Goal: Entertainment & Leisure: Consume media (video, audio)

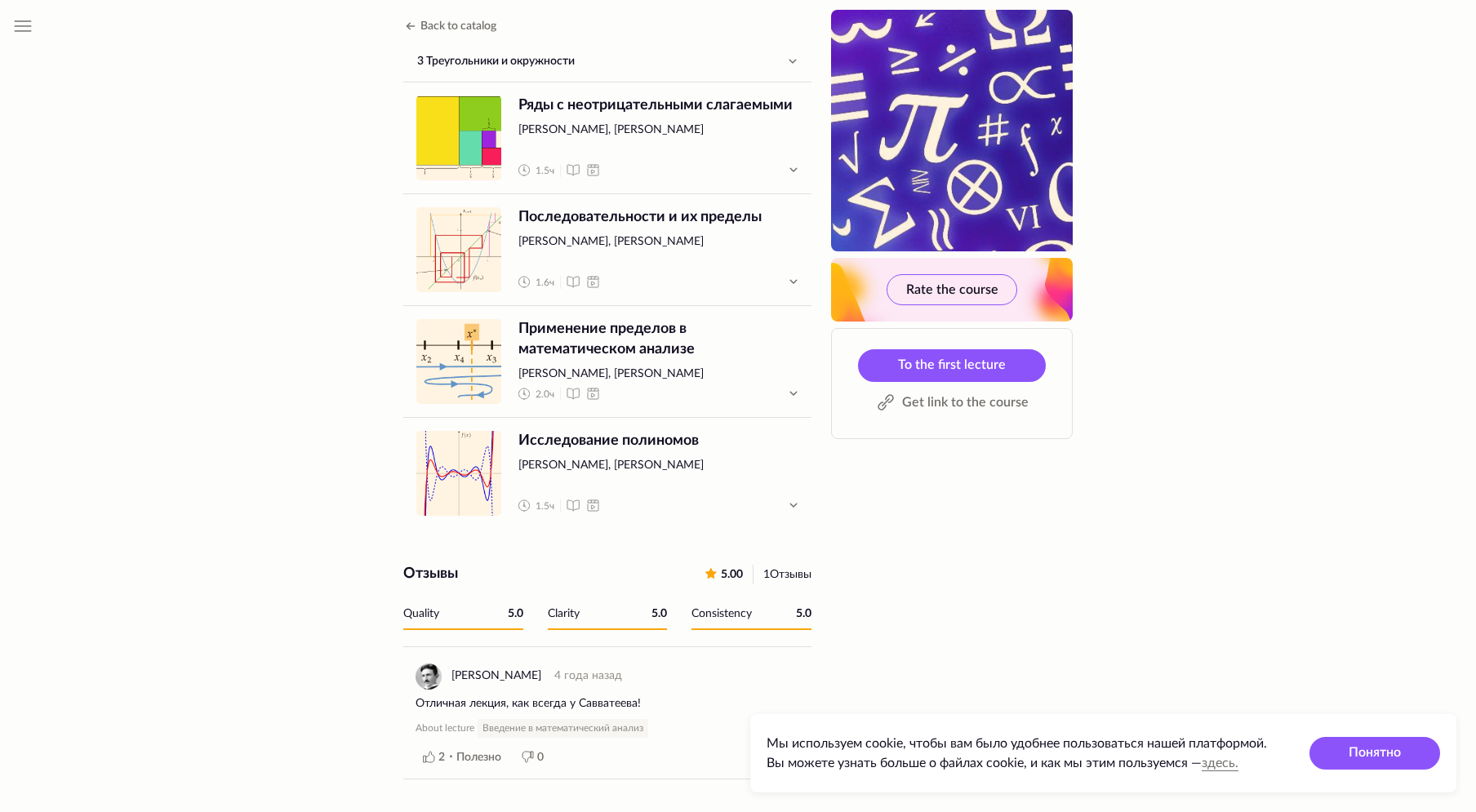
scroll to position [405, 0]
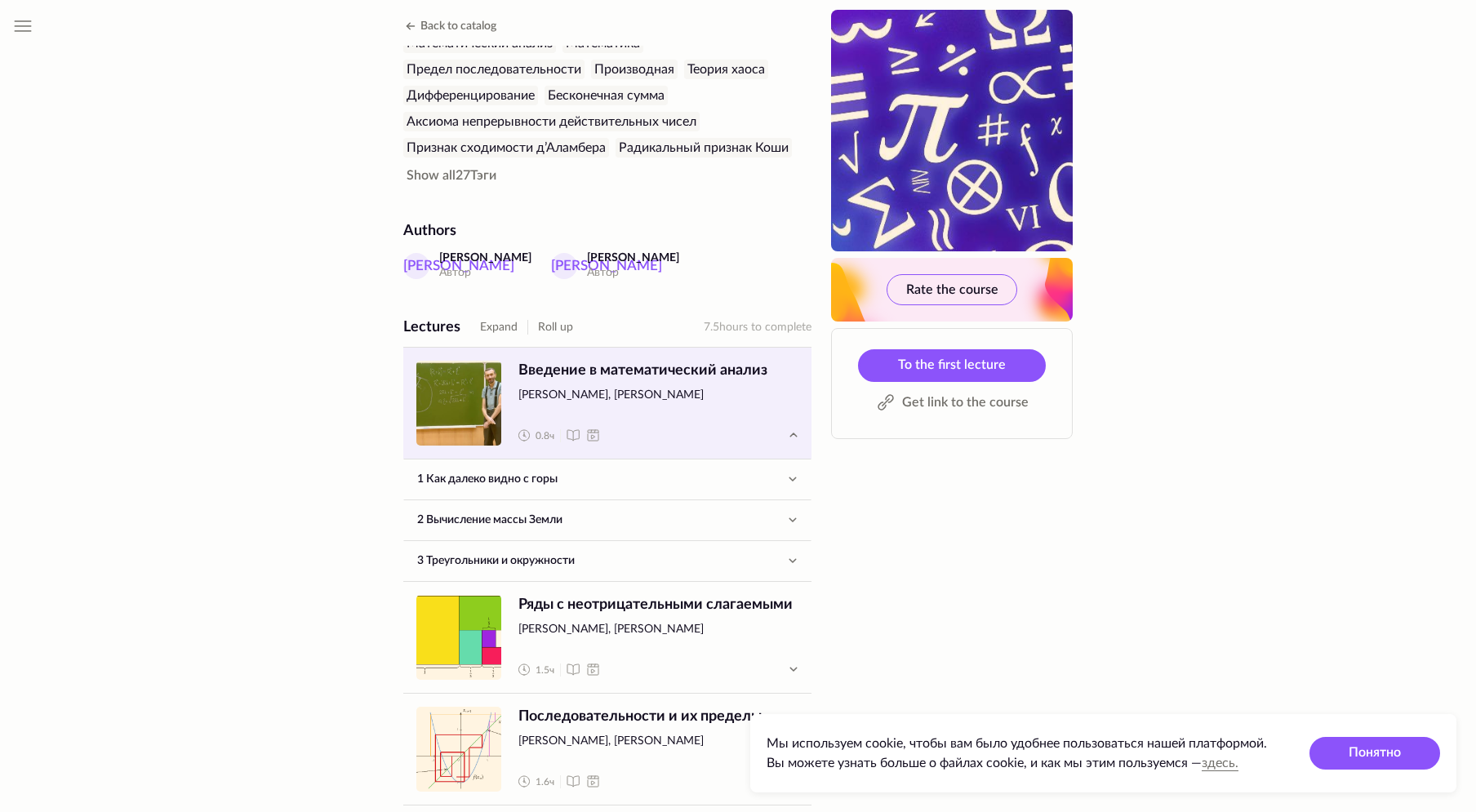
click at [459, 385] on span "Лекция" at bounding box center [458, 403] width 85 height 85
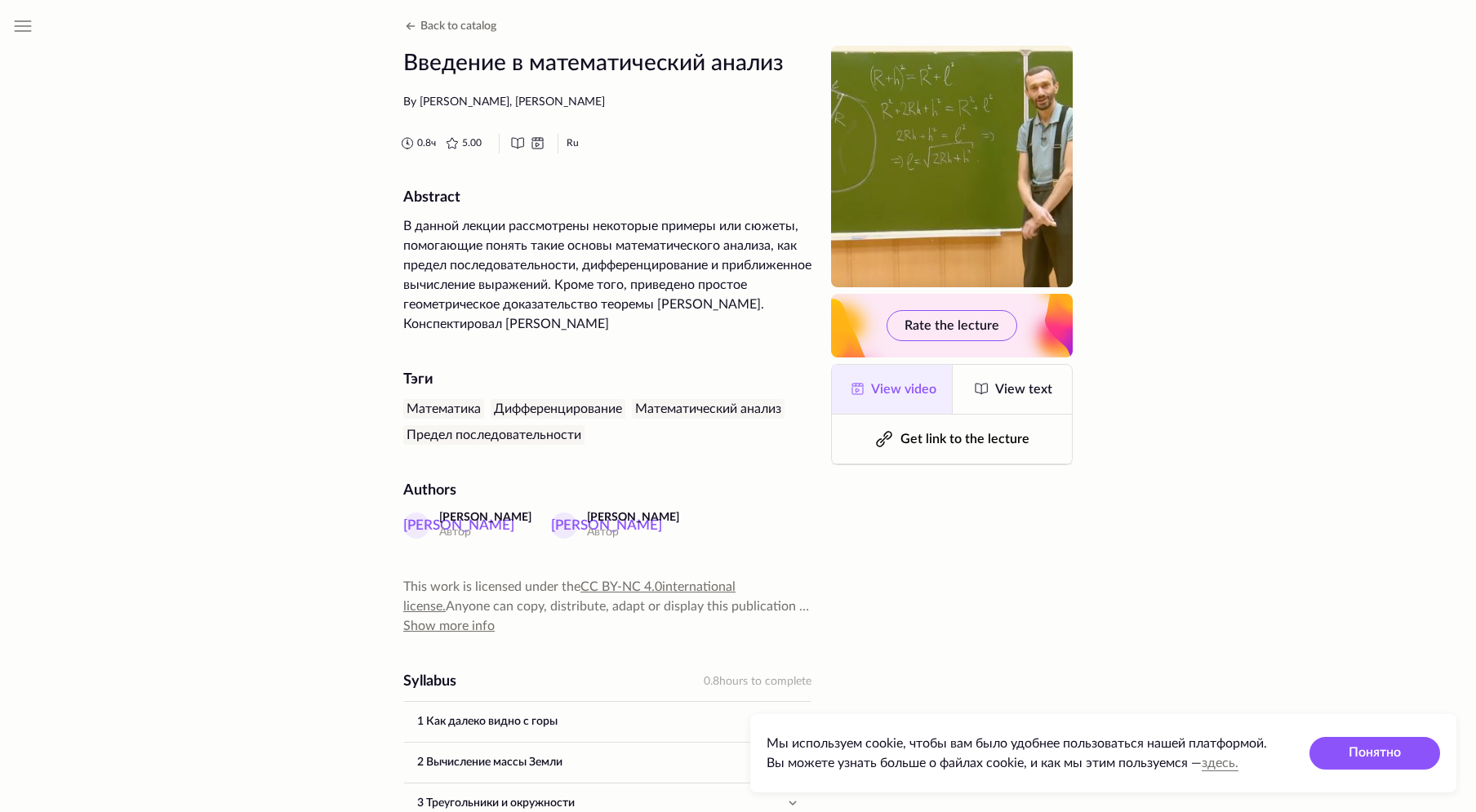
click at [914, 392] on span "View video" at bounding box center [903, 389] width 65 height 13
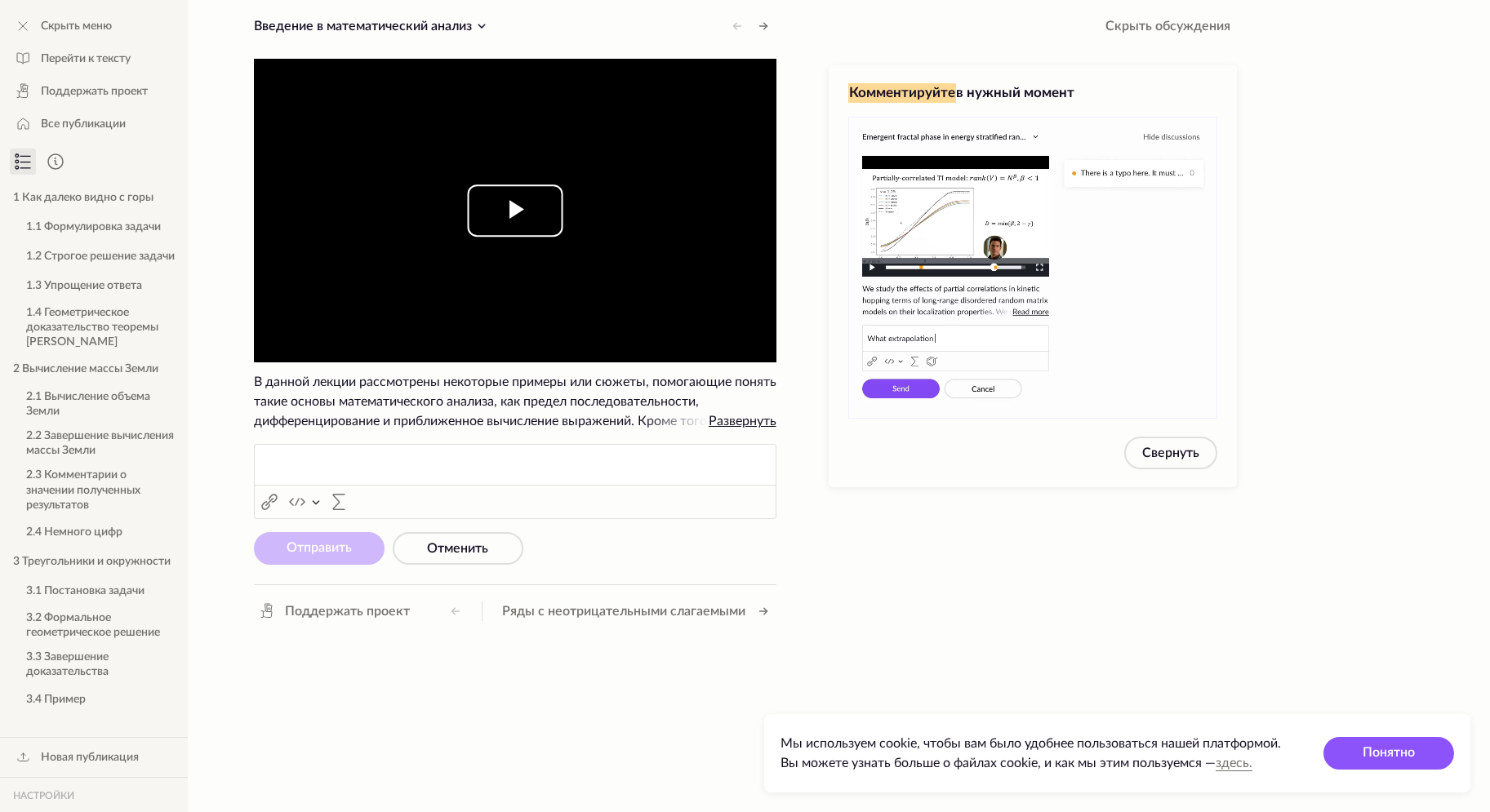
click at [515, 210] on span "Video Player" at bounding box center [515, 210] width 0 height 0
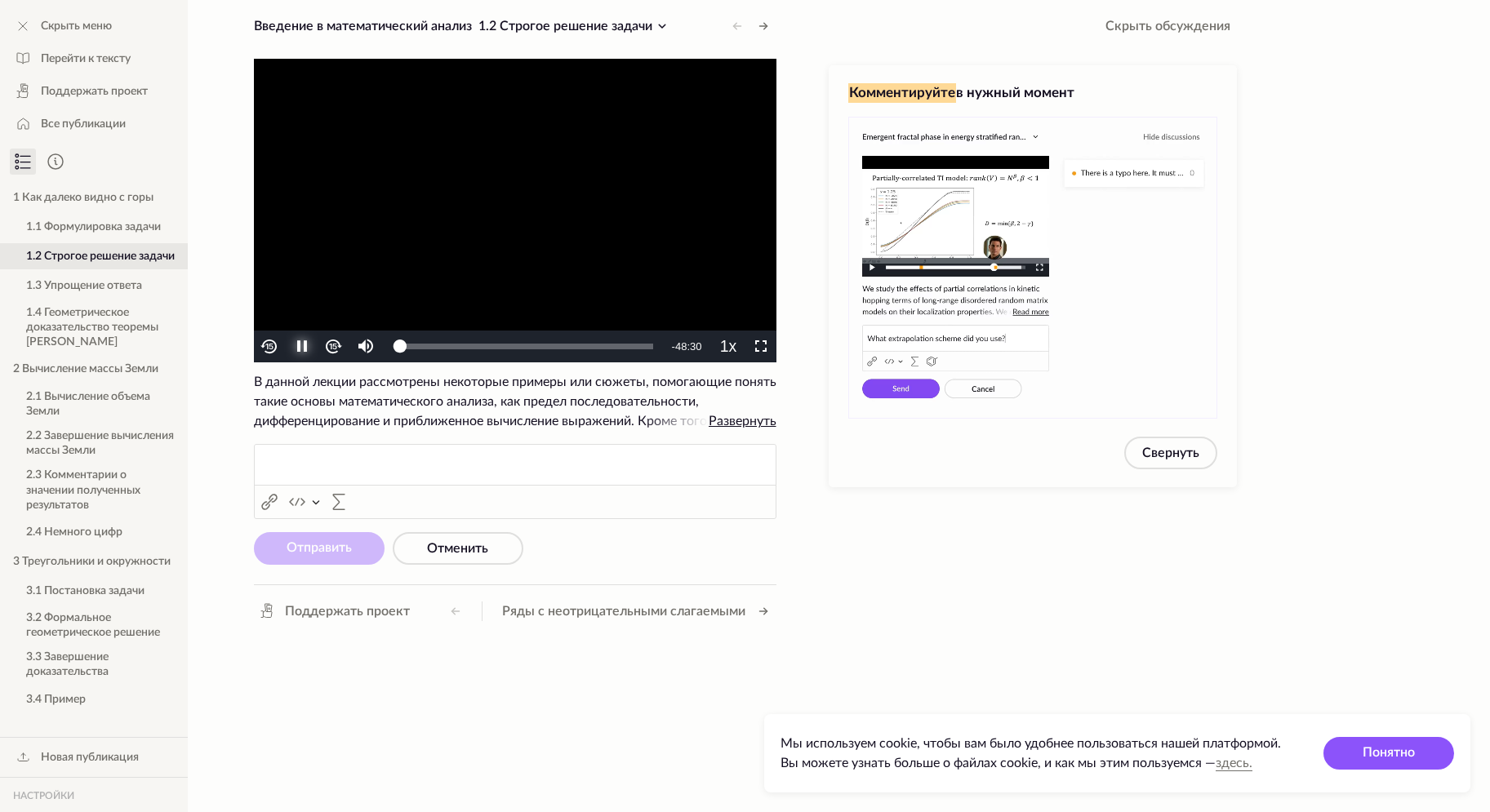
click at [301, 347] on span "Video Player" at bounding box center [301, 347] width 0 height 0
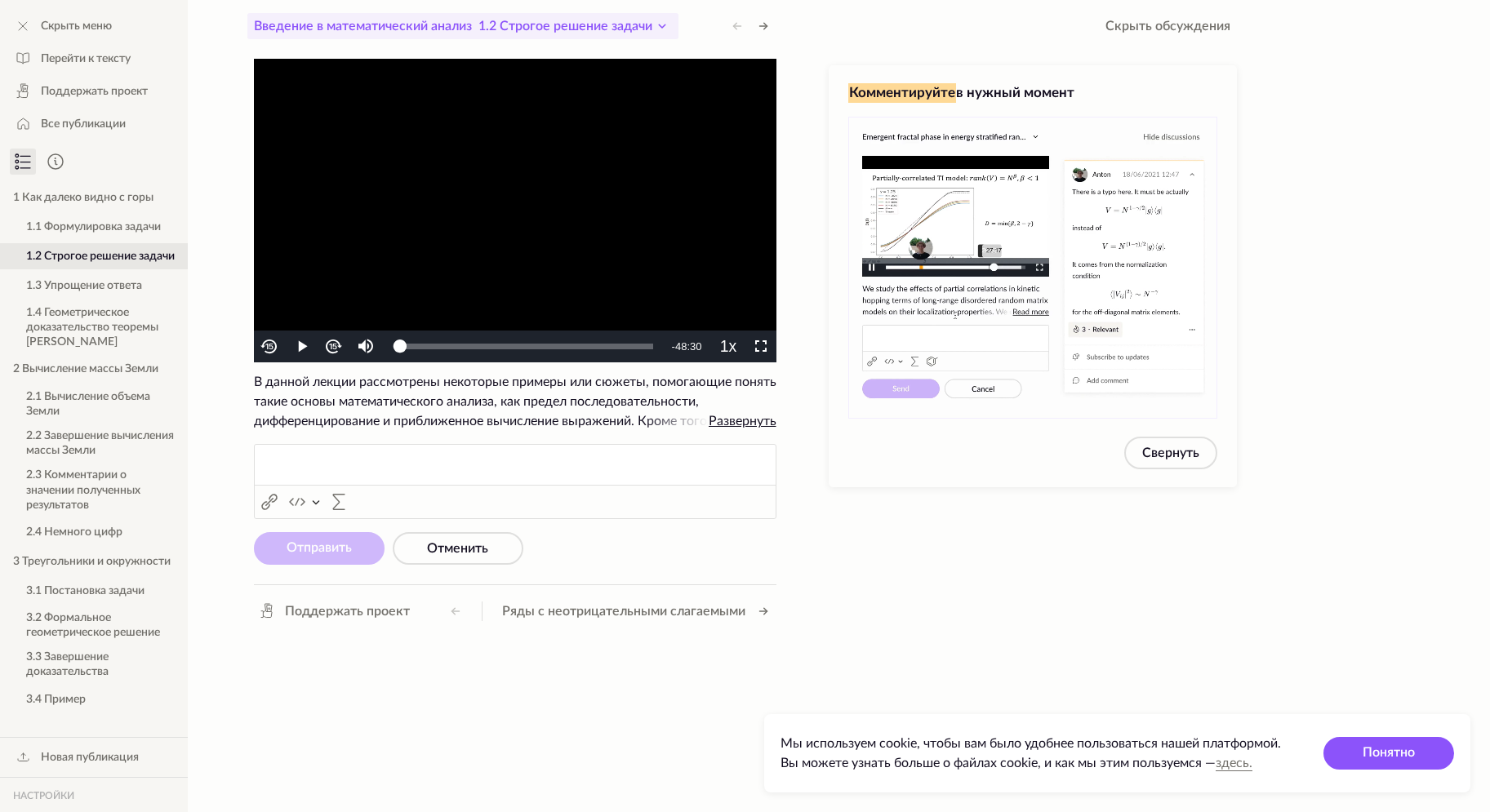
click at [653, 26] on span "1.2 Строгое решение задачи" at bounding box center [566, 26] width 174 height 13
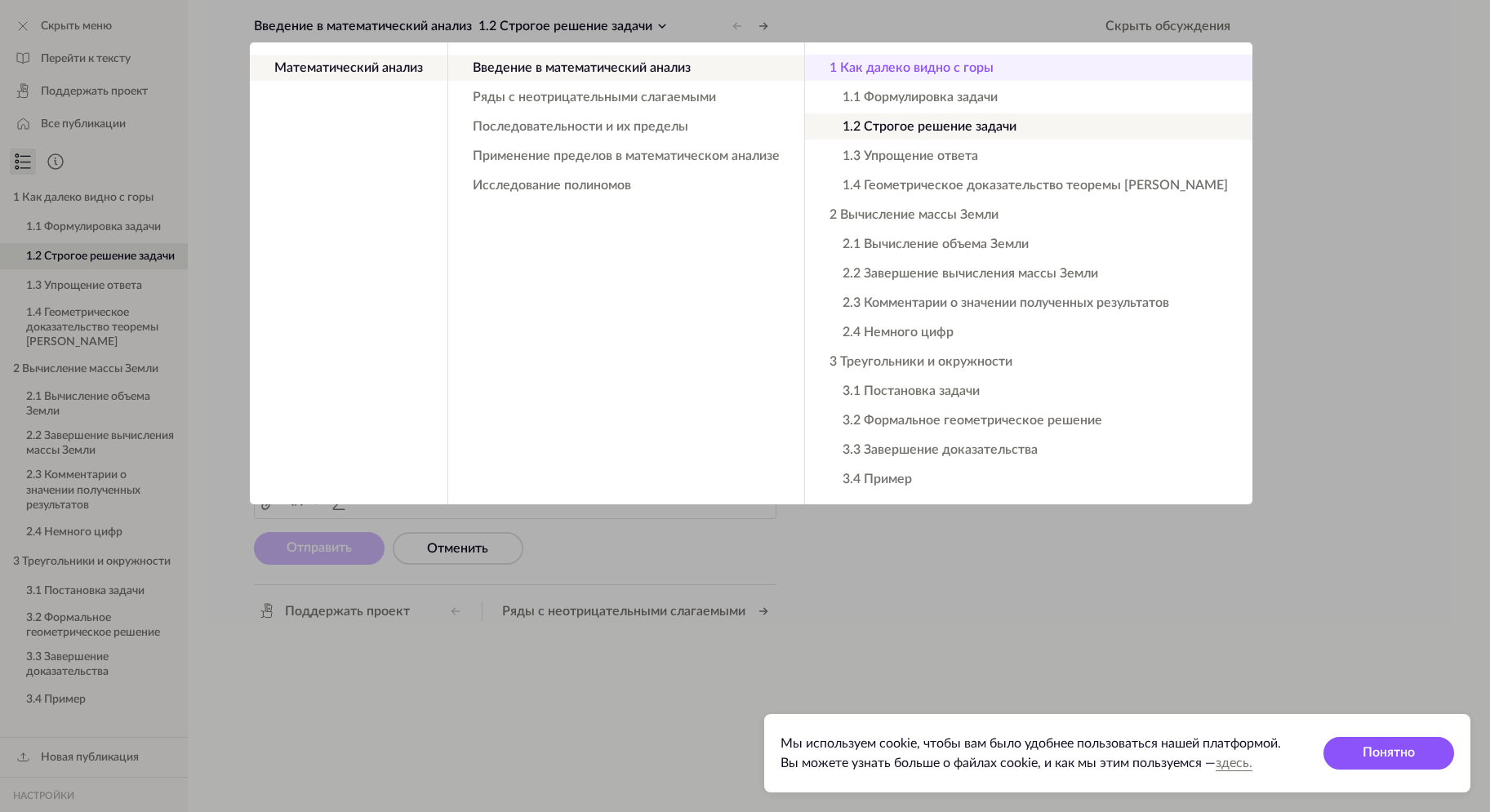
click at [887, 65] on button "1 Как далеко видно с горы" at bounding box center [1029, 67] width 448 height 26
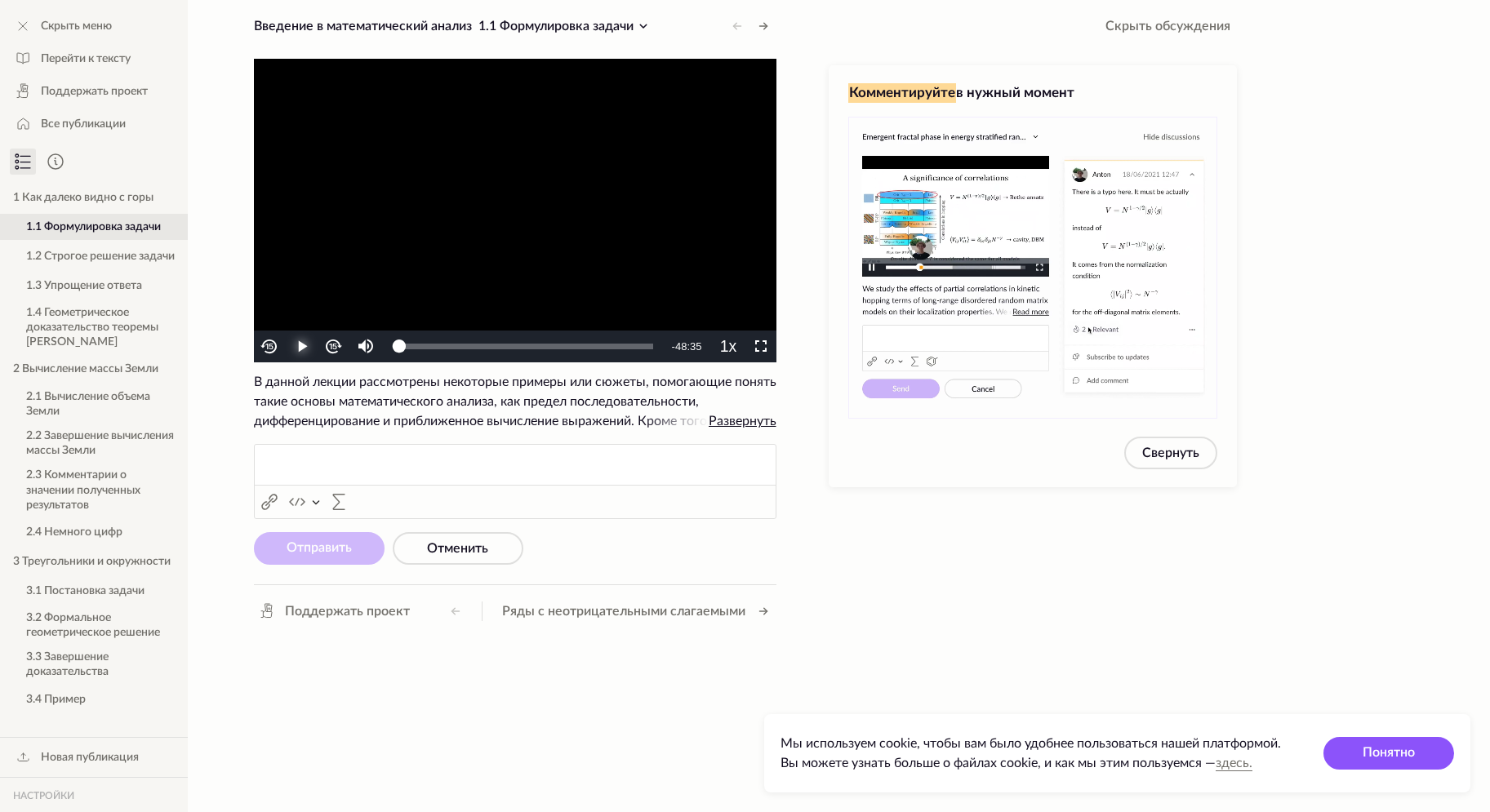
click at [301, 347] on span "Video Player" at bounding box center [301, 347] width 0 height 0
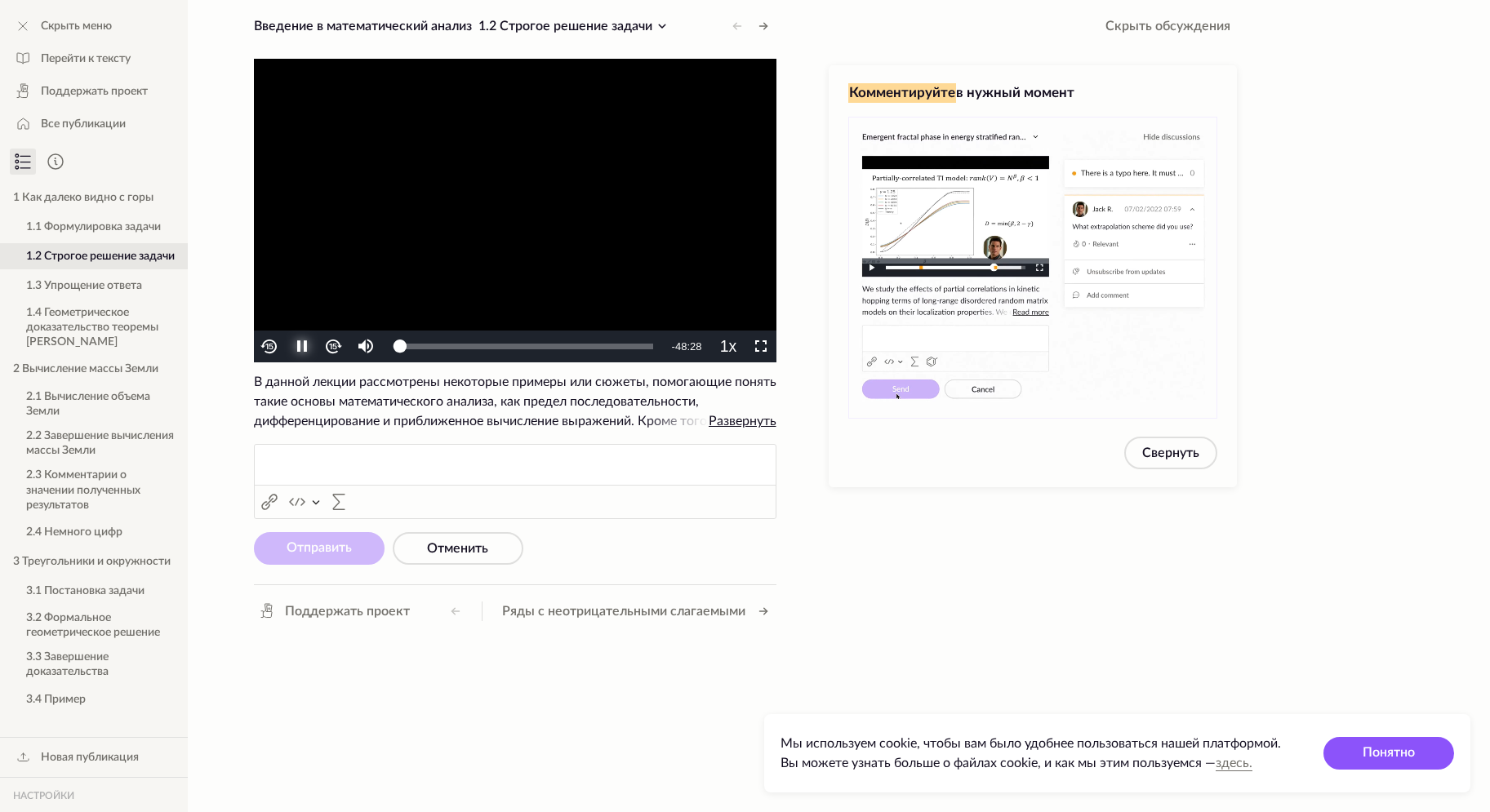
click at [301, 347] on span "Video Player" at bounding box center [301, 347] width 0 height 0
click at [492, 192] on video "To view this video please enable JavaScript, and consider upgrading to a web br…" at bounding box center [515, 209] width 523 height 303
click at [760, 347] on span "Video Player" at bounding box center [760, 347] width 0 height 0
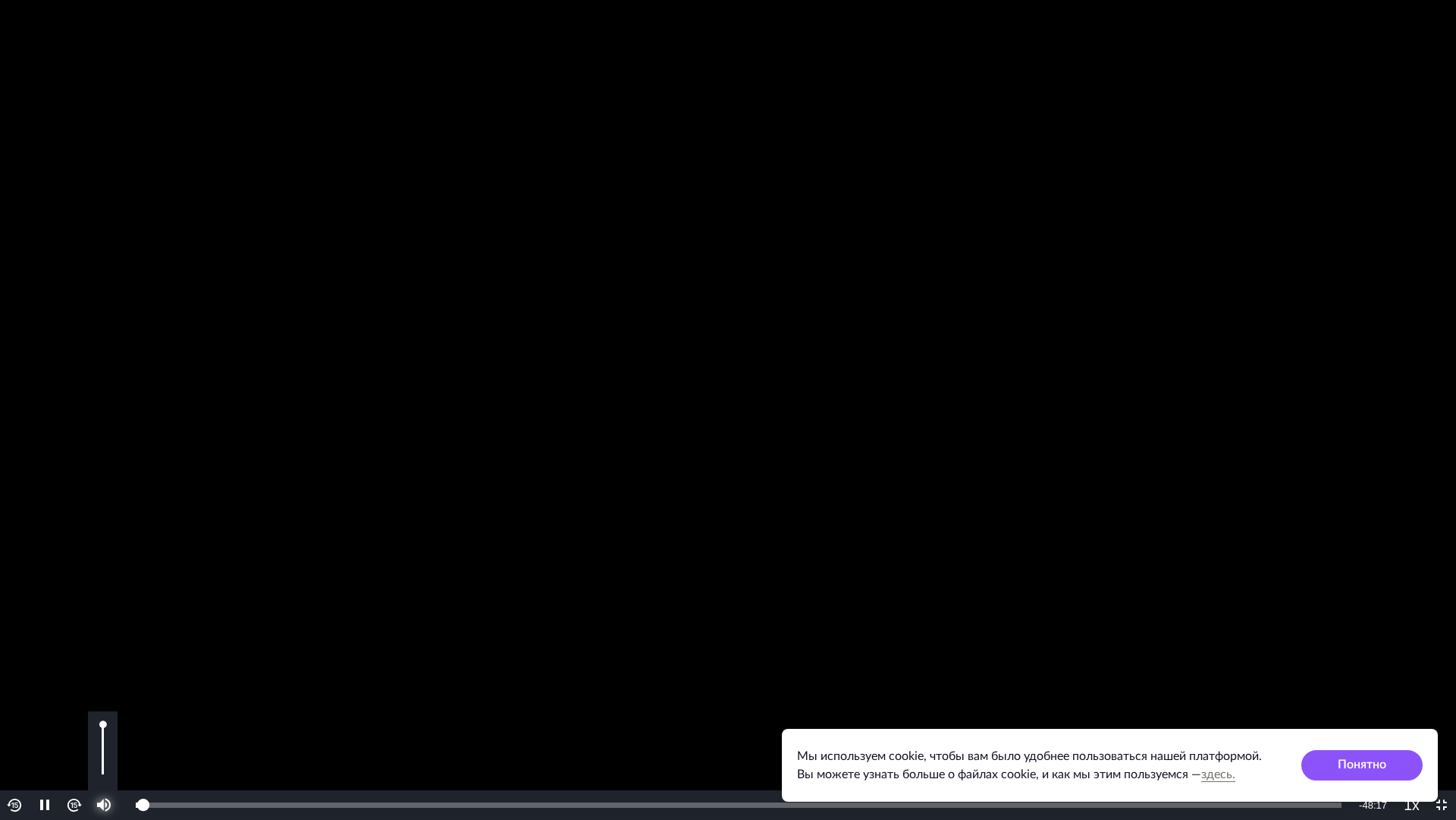
click at [104, 754] on span "Video Player" at bounding box center [104, 805] width 0 height 0
drag, startPoint x: 97, startPoint y: 754, endPoint x: 103, endPoint y: 749, distance: 7.8
click at [103, 749] on div "Video Player" at bounding box center [102, 751] width 29 height 79
click at [101, 754] on div "Volume Level" at bounding box center [102, 761] width 3 height 25
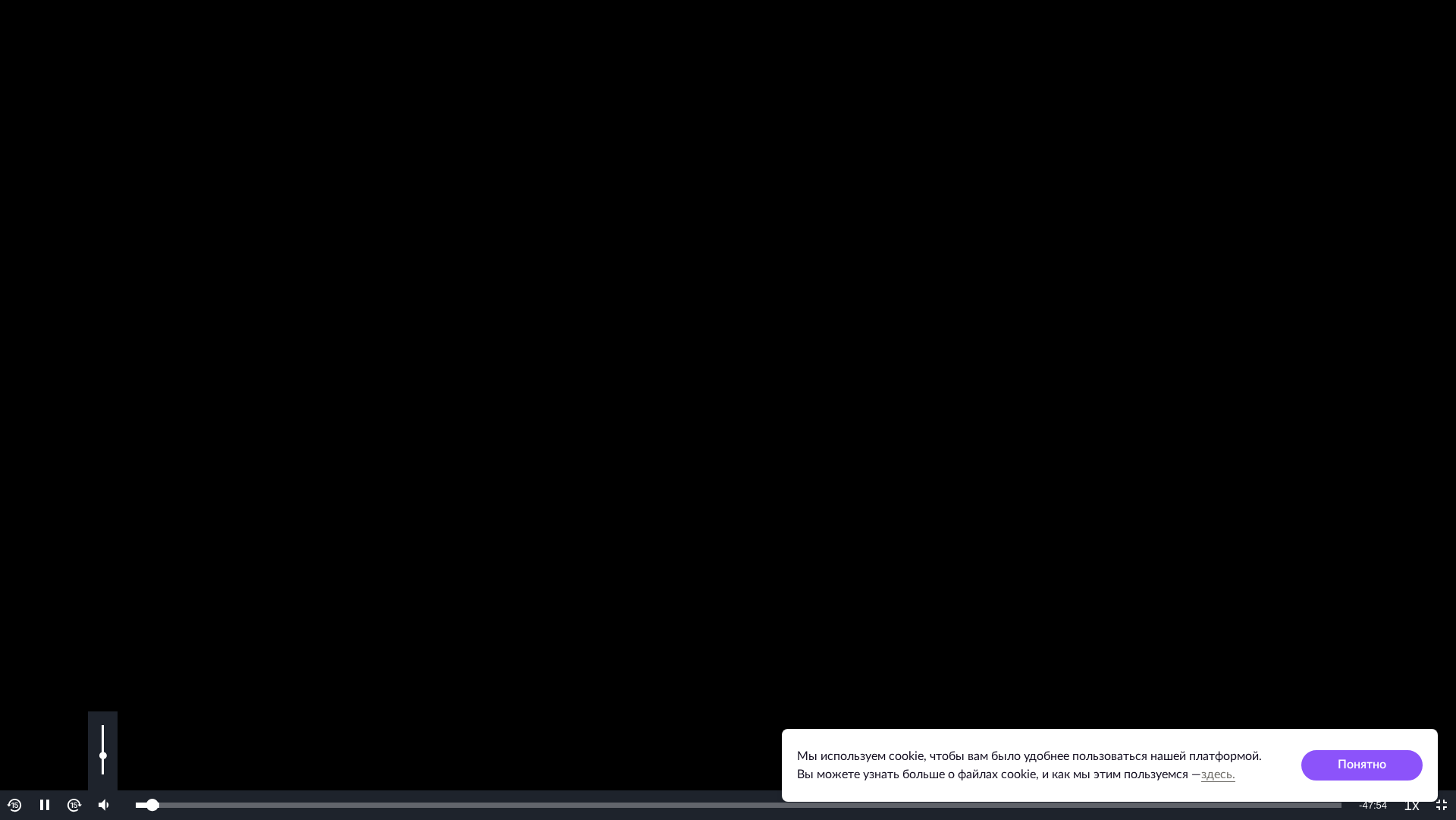
click at [101, 754] on div "Volume Level" at bounding box center [102, 765] width 3 height 18
click at [105, 754] on div "Volume Level" at bounding box center [102, 765] width 3 height 18
click at [132, 504] on video "To view this video please enable JavaScript, and consider upgrading to a web br…" at bounding box center [728, 410] width 1456 height 820
click at [139, 462] on video "To view this video please enable JavaScript, and consider upgrading to a web br…" at bounding box center [728, 410] width 1456 height 820
click at [1371, 754] on button "Playback Rate" at bounding box center [1412, 804] width 29 height 29
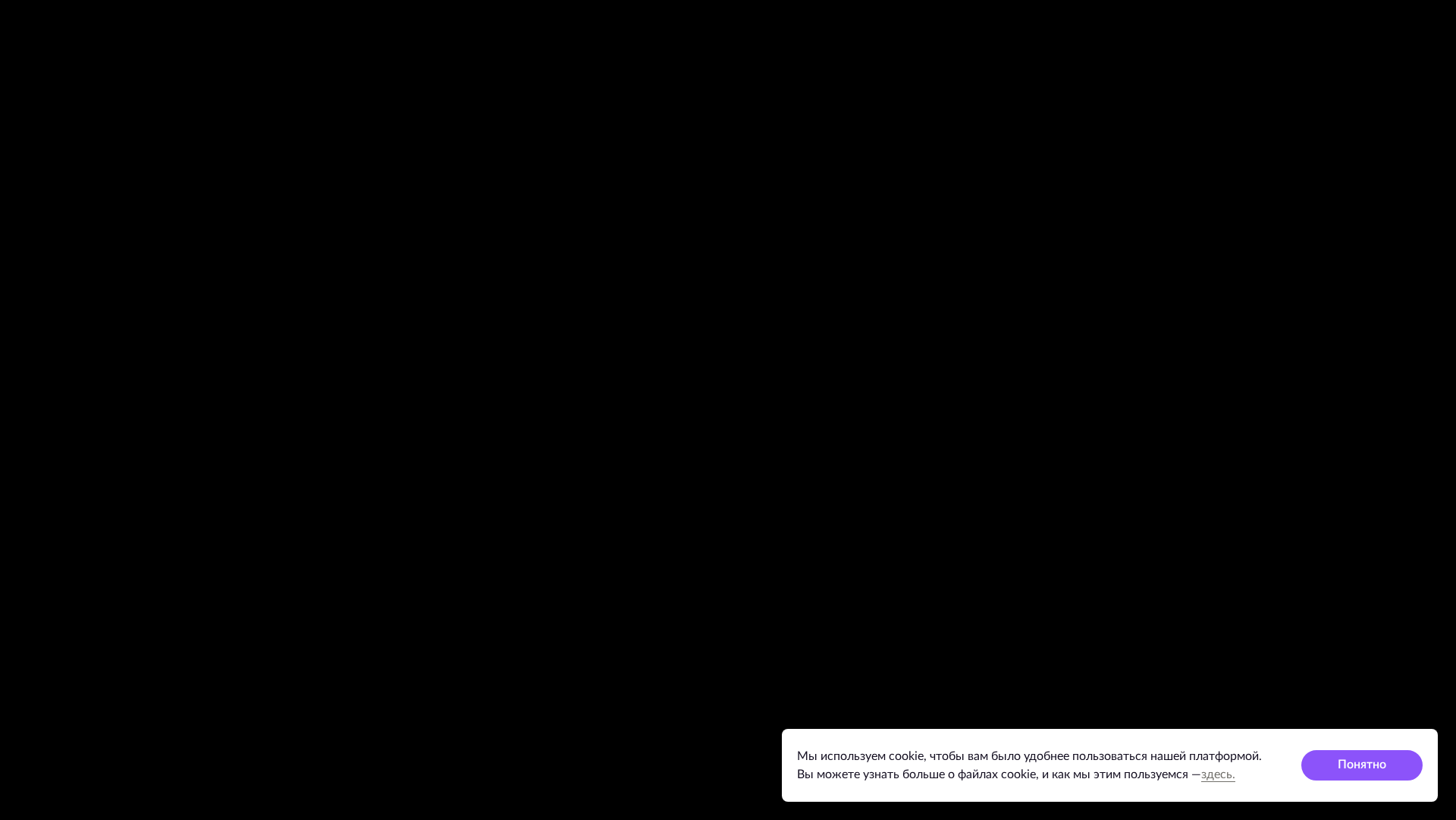
click at [1371, 754] on button "Playback Rate" at bounding box center [1412, 804] width 29 height 29
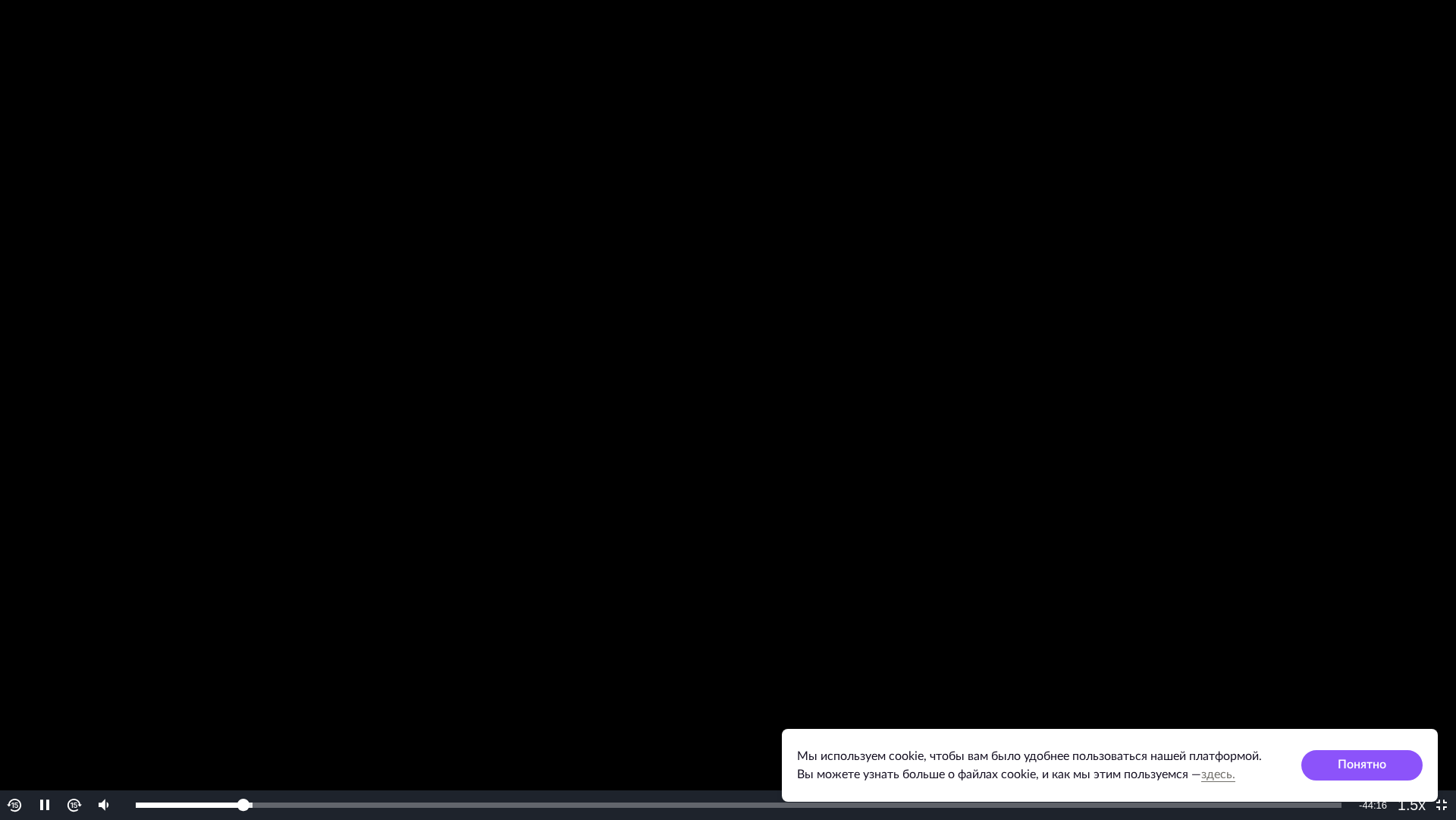
click at [1371, 754] on button "Playback Rate" at bounding box center [1412, 804] width 29 height 29
click at [944, 520] on video "To view this video please enable JavaScript, and consider upgrading to a web br…" at bounding box center [728, 410] width 1456 height 820
click at [1229, 443] on video "To view this video please enable JavaScript, and consider upgrading to a web br…" at bounding box center [728, 410] width 1456 height 820
click at [942, 425] on video "To view this video please enable JavaScript, and consider upgrading to a web br…" at bounding box center [728, 410] width 1456 height 820
click at [992, 339] on video "To view this video please enable JavaScript, and consider upgrading to a web br…" at bounding box center [728, 410] width 1456 height 820
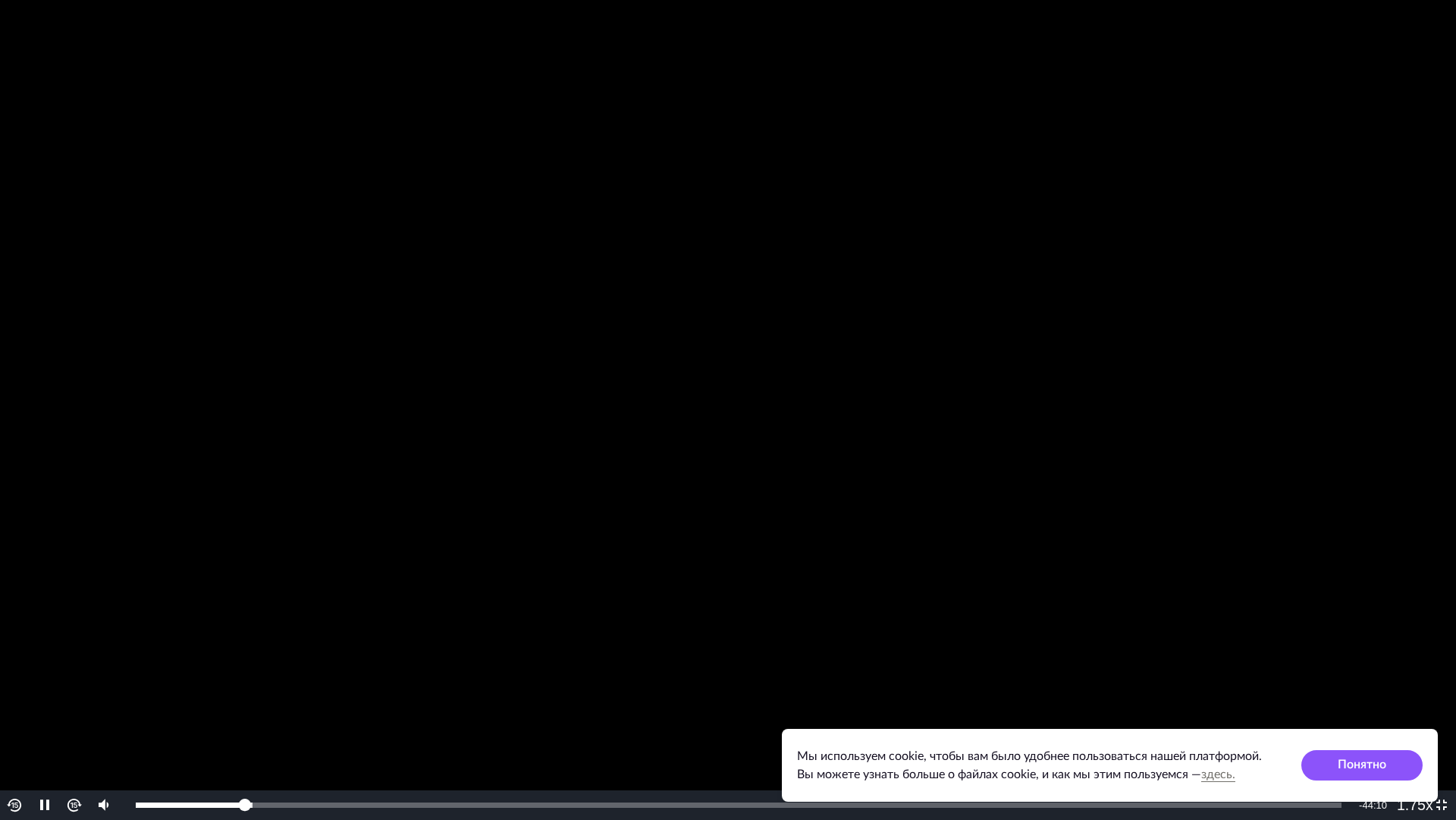
click at [992, 339] on video "To view this video please enable JavaScript, and consider upgrading to a web br…" at bounding box center [728, 410] width 1456 height 820
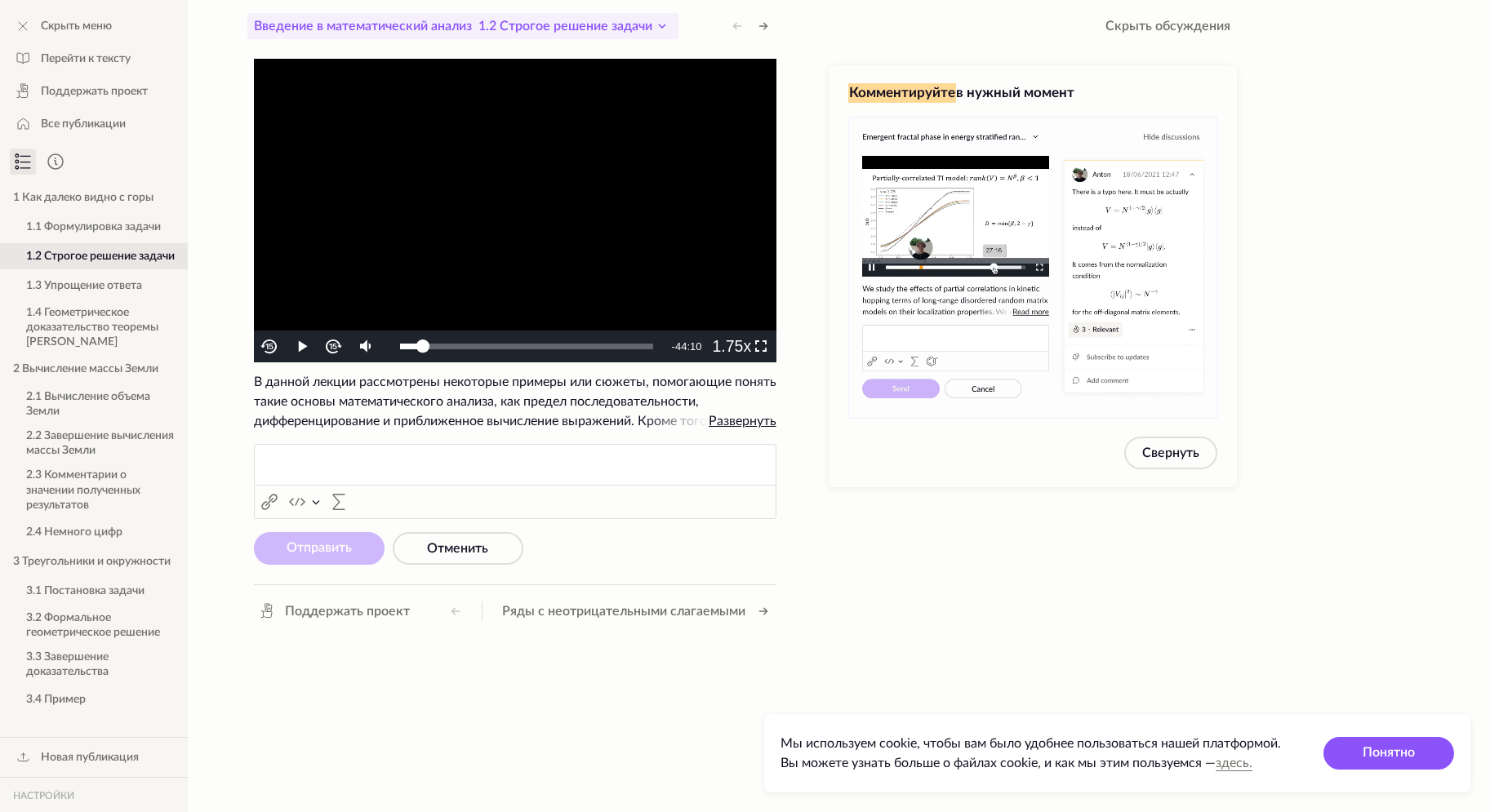
click at [665, 21] on icon at bounding box center [662, 26] width 19 height 19
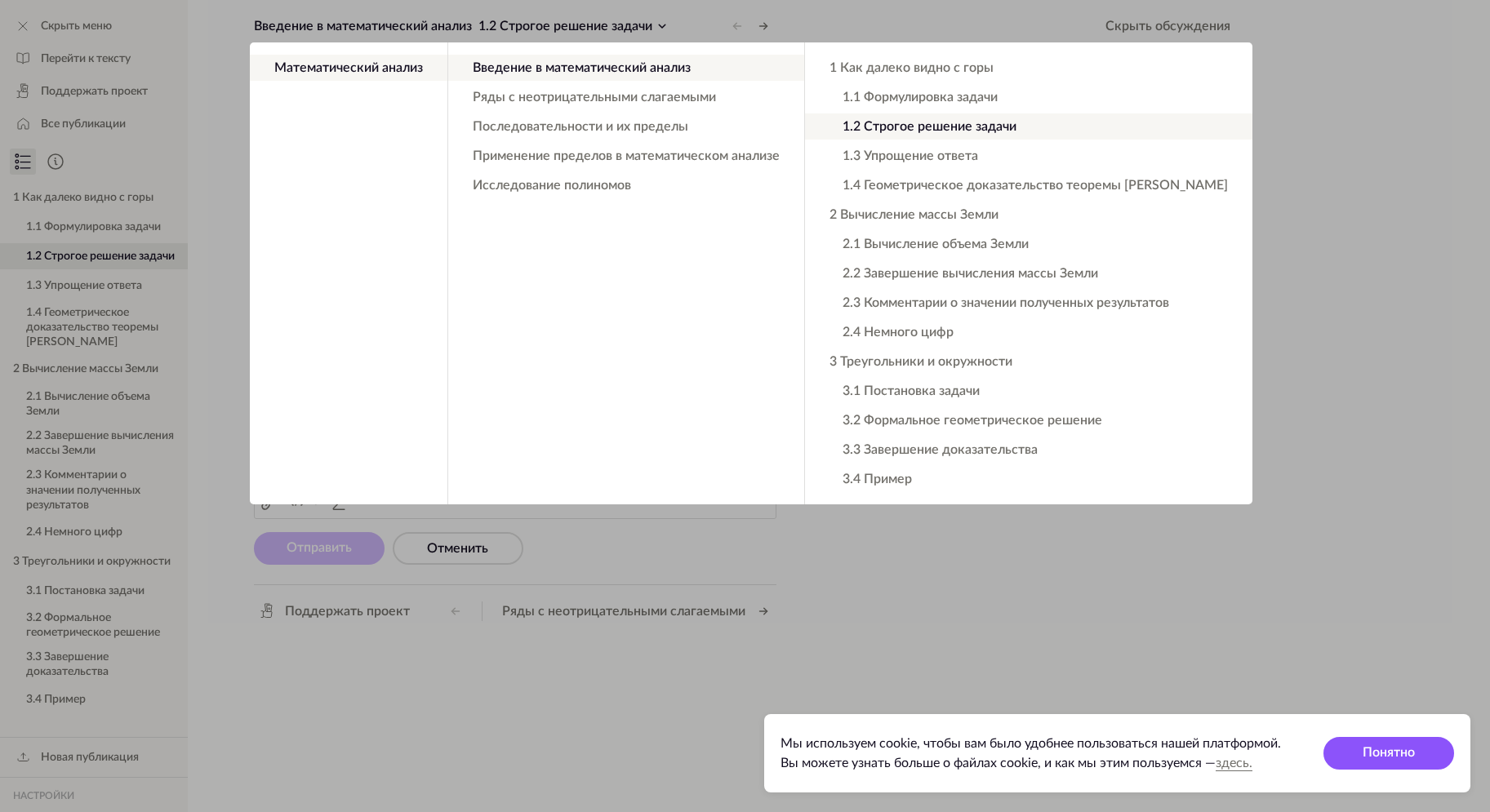
click at [1343, 334] on app-backdrop at bounding box center [745, 406] width 1490 height 812
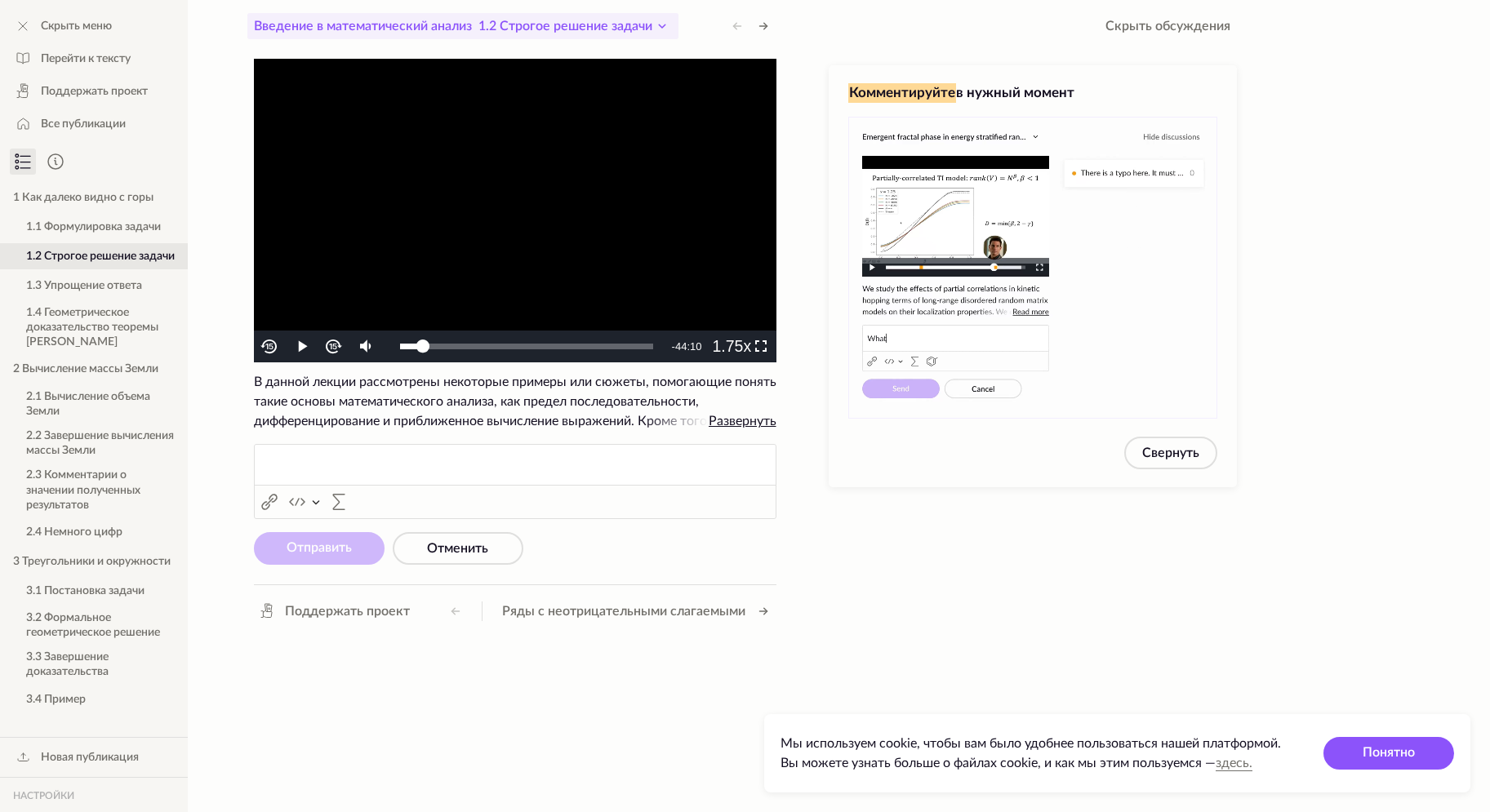
click at [664, 23] on icon at bounding box center [662, 26] width 19 height 19
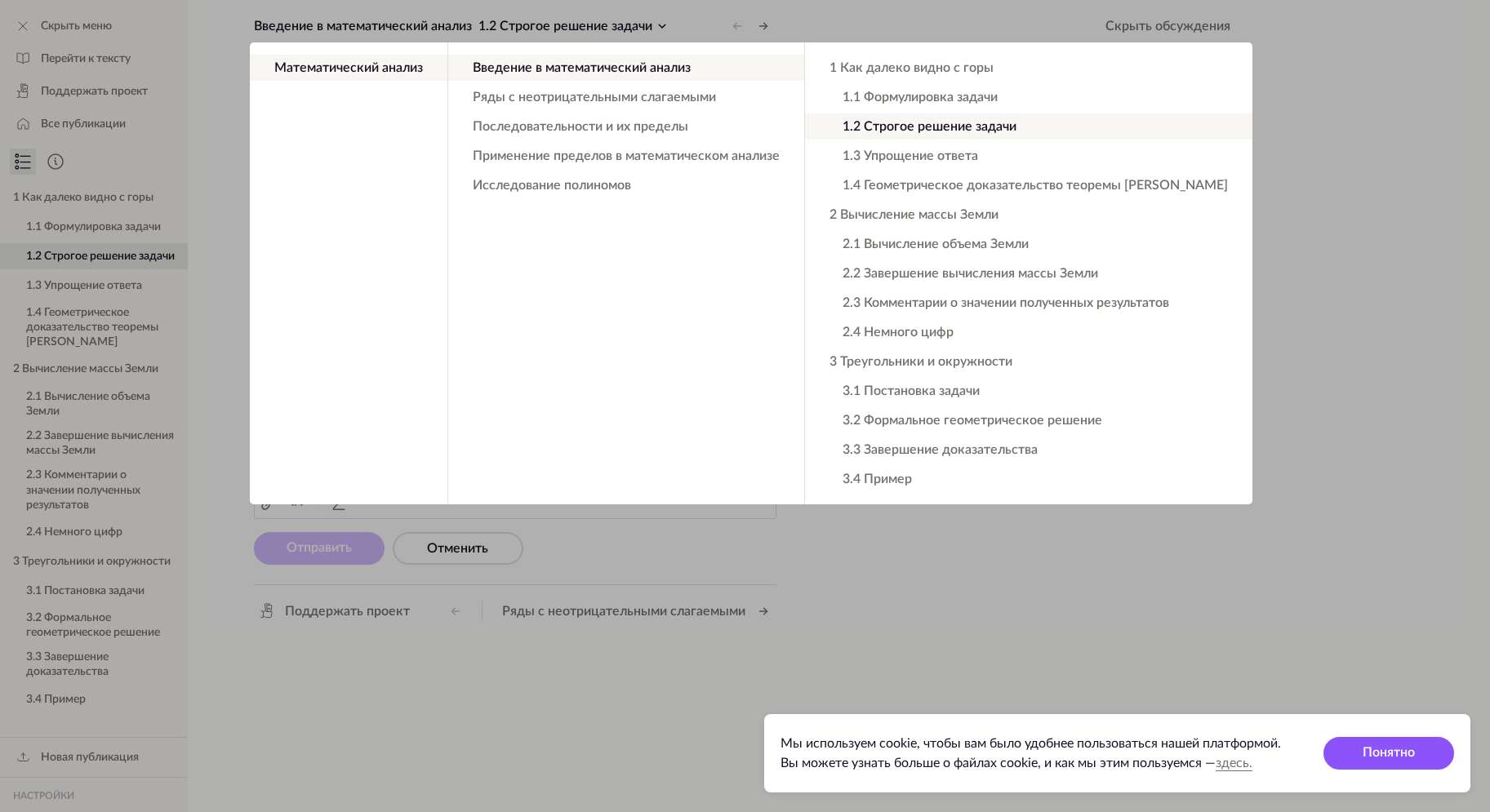
click at [664, 22] on app-backdrop at bounding box center [745, 406] width 1490 height 812
